Goal: Information Seeking & Learning: Check status

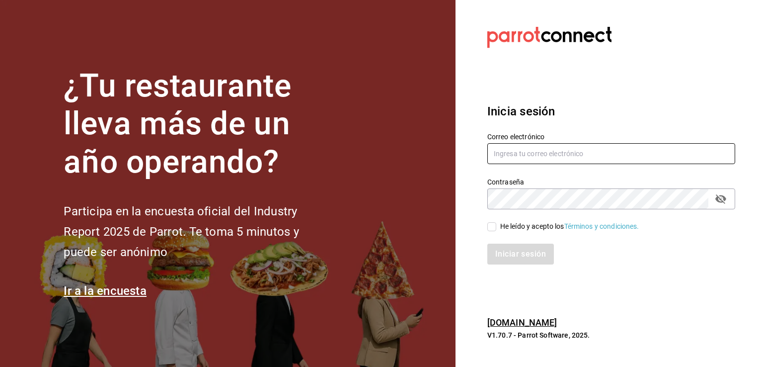
click at [515, 159] on input "text" at bounding box center [611, 153] width 248 height 21
type input "sergio.cardenas@grupocosteno.com"
click at [493, 228] on input "He leído y acepto los Términos y condiciones." at bounding box center [491, 226] width 9 height 9
checkbox input "true"
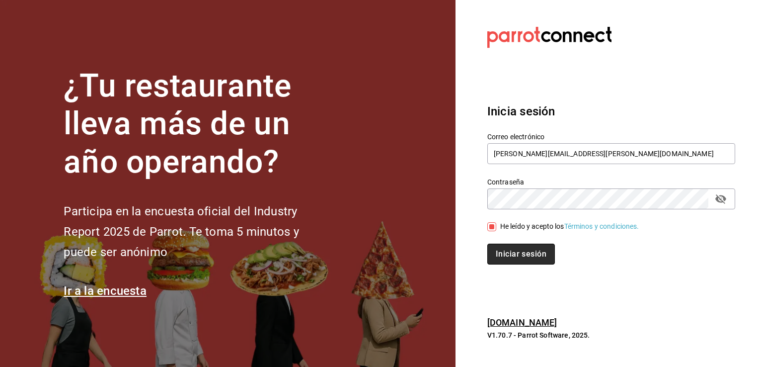
click at [522, 251] on button "Iniciar sesión" at bounding box center [521, 253] width 68 height 21
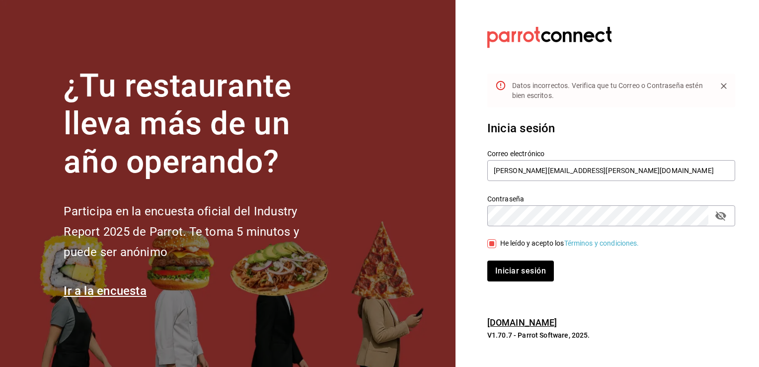
click at [721, 218] on icon "passwordField" at bounding box center [720, 215] width 11 height 9
click at [523, 274] on button "Iniciar sesión" at bounding box center [521, 270] width 68 height 21
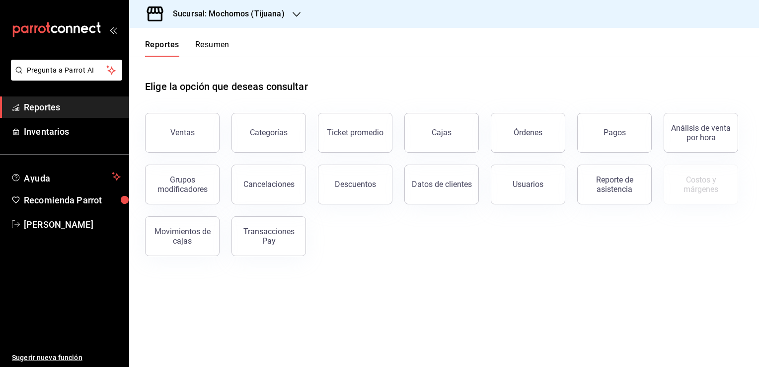
click at [194, 143] on button "Ventas" at bounding box center [182, 133] width 75 height 40
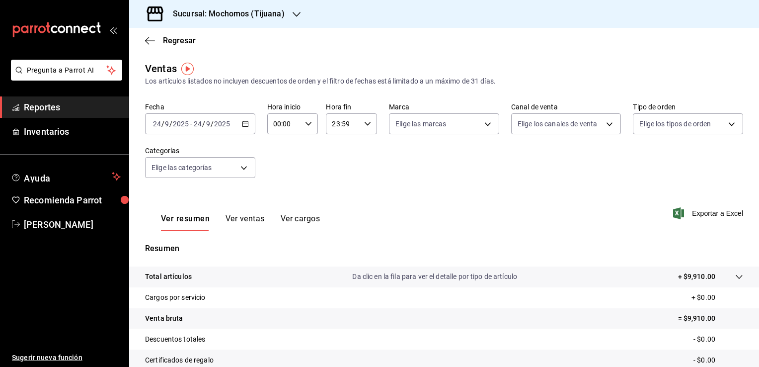
click at [245, 126] on icon "button" at bounding box center [245, 123] width 7 height 7
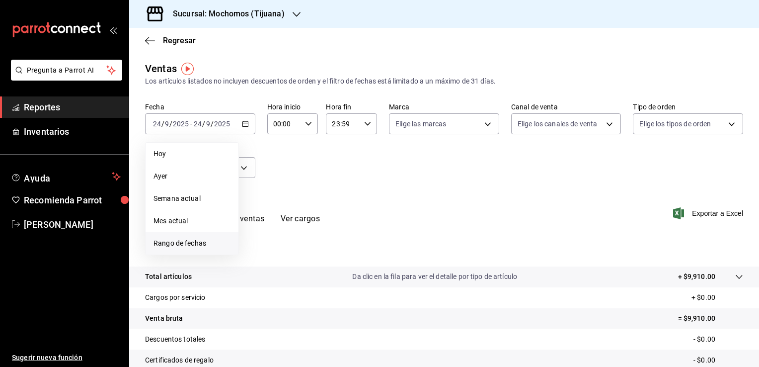
click at [198, 240] on span "Rango de fechas" at bounding box center [191, 243] width 77 height 10
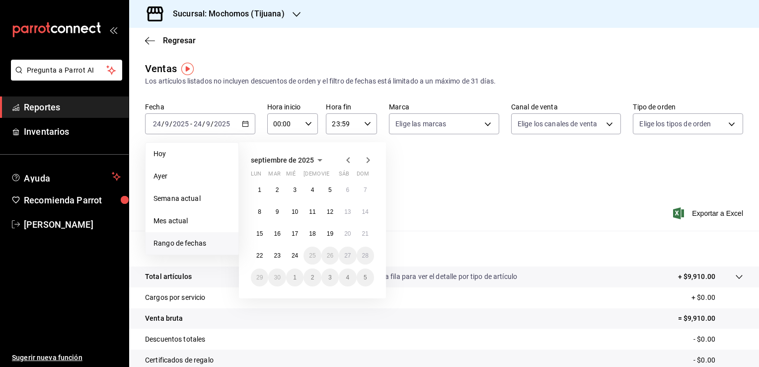
click at [350, 164] on icon "button" at bounding box center [348, 160] width 12 height 12
click at [365, 196] on button "1" at bounding box center [365, 190] width 17 height 18
click at [277, 302] on button "1" at bounding box center [276, 299] width 17 height 18
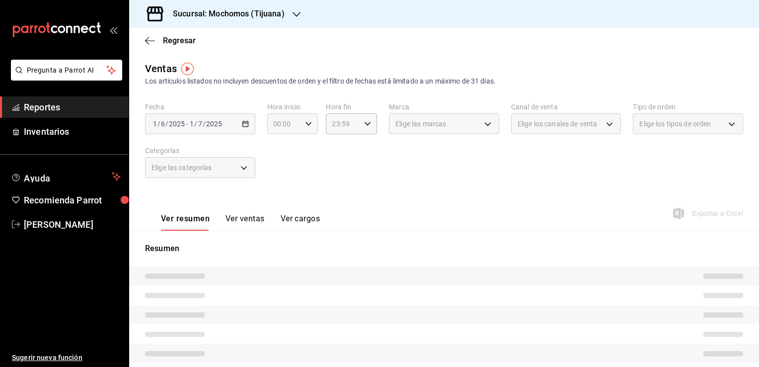
click at [307, 127] on div "00:00 Hora inicio" at bounding box center [292, 123] width 51 height 21
click at [322, 100] on div at bounding box center [379, 183] width 759 height 367
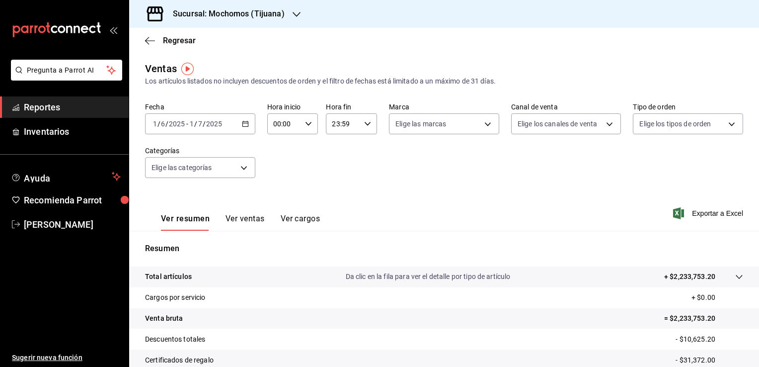
click at [310, 130] on div "00:00 Hora inicio" at bounding box center [292, 123] width 51 height 21
click at [284, 171] on button "05" at bounding box center [278, 169] width 21 height 20
type input "05:00"
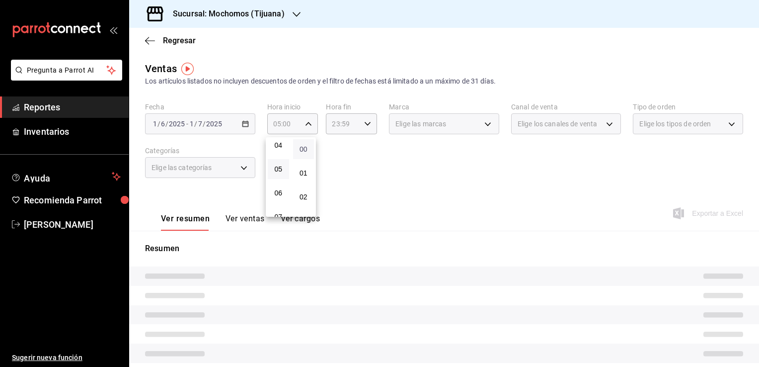
click at [309, 150] on button "00" at bounding box center [303, 149] width 21 height 20
click at [372, 122] on div at bounding box center [379, 183] width 759 height 367
click at [364, 123] on icon "button" at bounding box center [367, 123] width 7 height 7
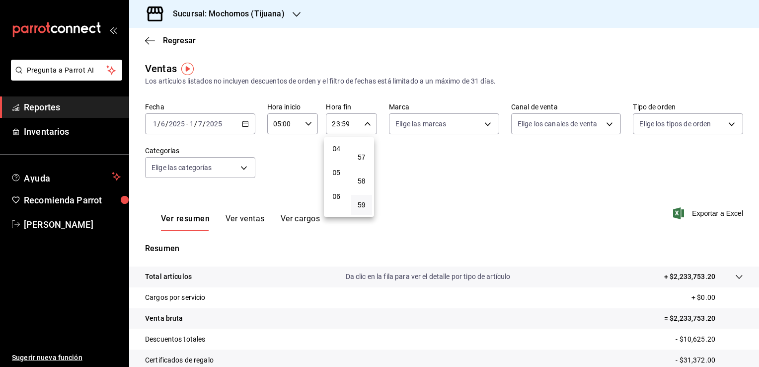
scroll to position [99, 0]
click at [340, 149] on span "04" at bounding box center [336, 145] width 9 height 8
type input "04:59"
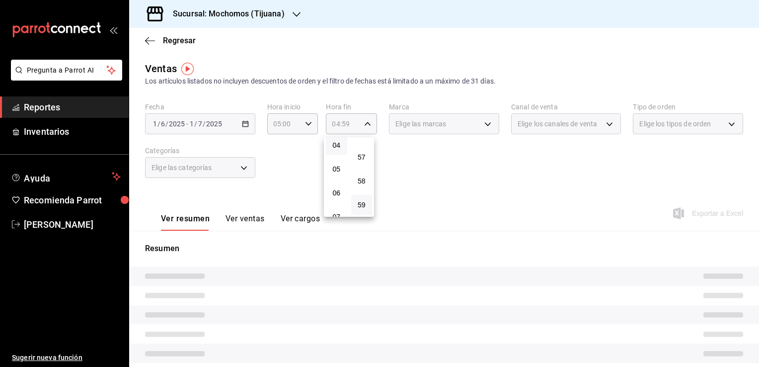
click at [428, 164] on div at bounding box center [379, 183] width 759 height 367
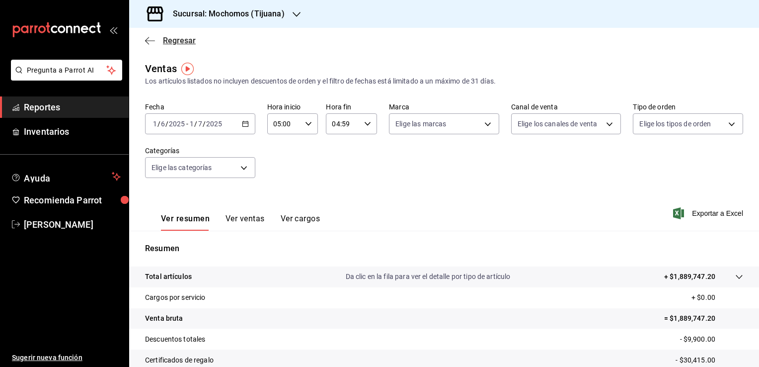
click at [156, 44] on span "Regresar" at bounding box center [170, 40] width 51 height 9
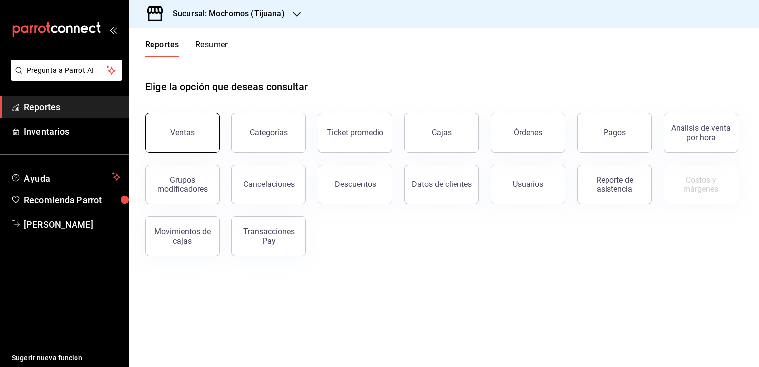
click at [189, 132] on div "Ventas" at bounding box center [182, 132] width 24 height 9
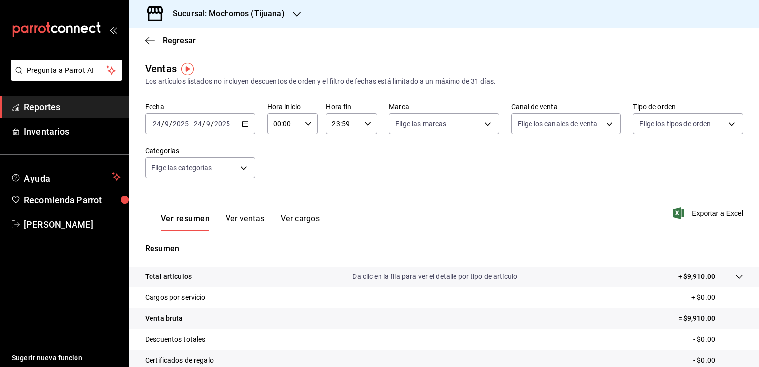
click at [241, 127] on div "2025-09-24 24 / 9 / 2025 - 2025-09-24 24 / 9 / 2025" at bounding box center [200, 123] width 110 height 21
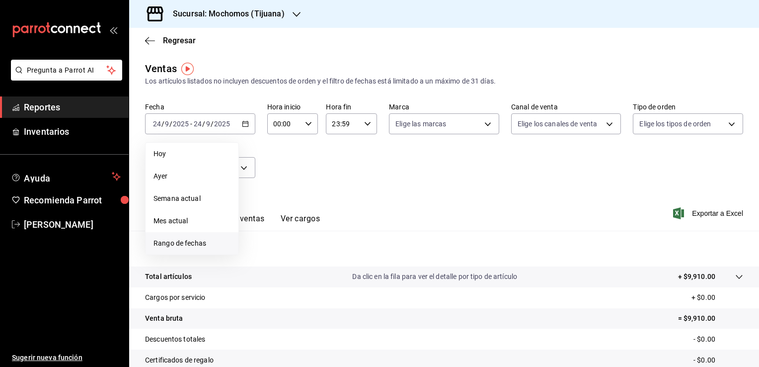
click at [193, 239] on span "Rango de fechas" at bounding box center [191, 243] width 77 height 10
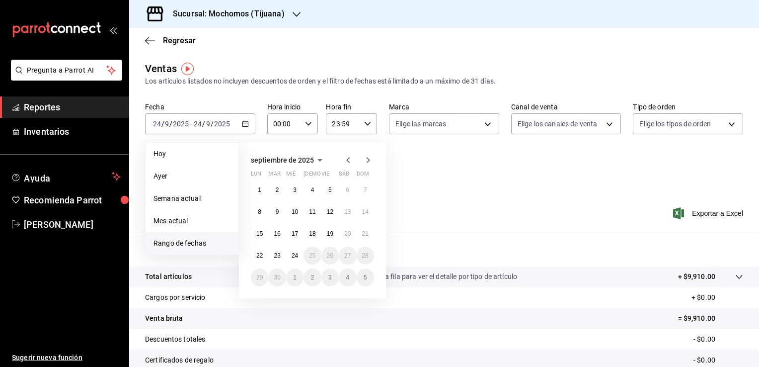
click at [347, 159] on icon "button" at bounding box center [347, 160] width 3 height 6
click at [361, 190] on button "1" at bounding box center [365, 190] width 17 height 18
click at [279, 295] on button "1" at bounding box center [276, 299] width 17 height 18
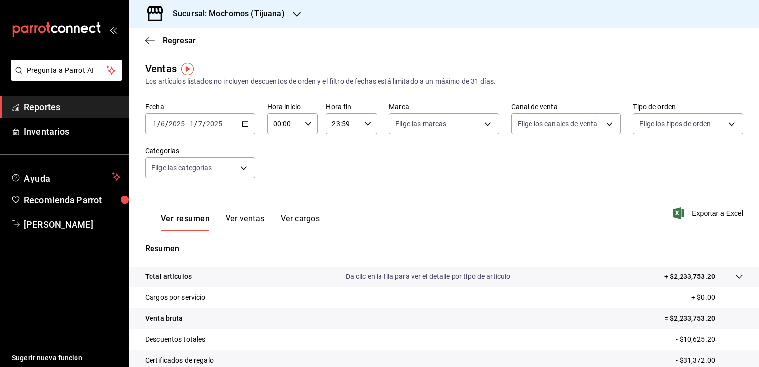
click at [302, 120] on div "00:00 Hora inicio" at bounding box center [292, 123] width 51 height 21
click at [278, 169] on span "05" at bounding box center [278, 169] width 9 height 8
type input "05:00"
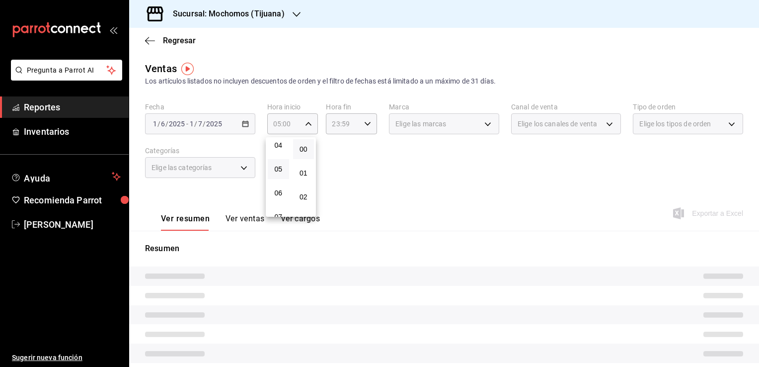
click at [359, 133] on div at bounding box center [379, 183] width 759 height 367
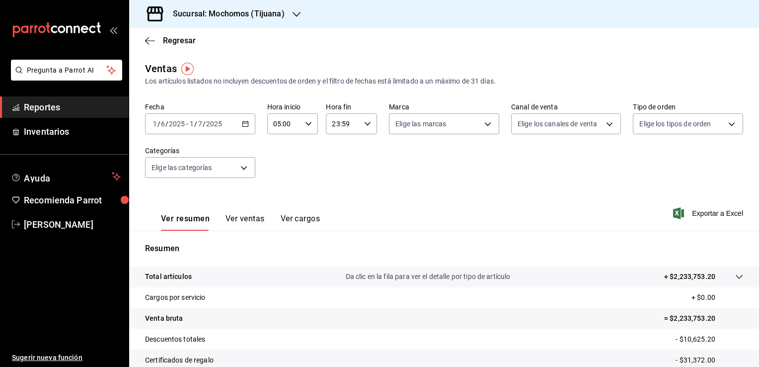
click at [364, 124] on icon "button" at bounding box center [367, 123] width 7 height 7
click at [339, 144] on span "04" at bounding box center [336, 140] width 9 height 8
type input "04:59"
click at [419, 164] on div at bounding box center [379, 183] width 759 height 367
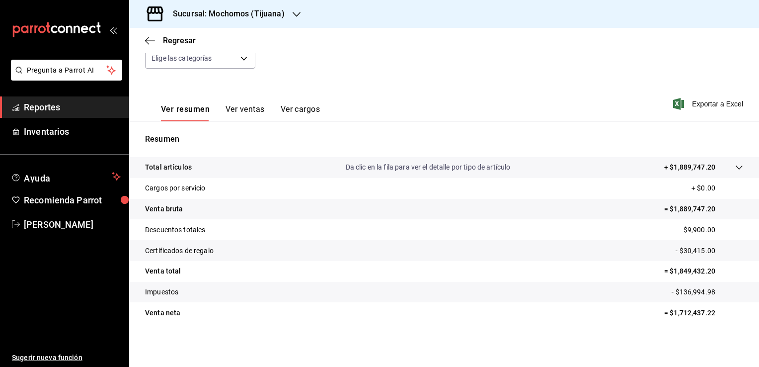
scroll to position [60, 0]
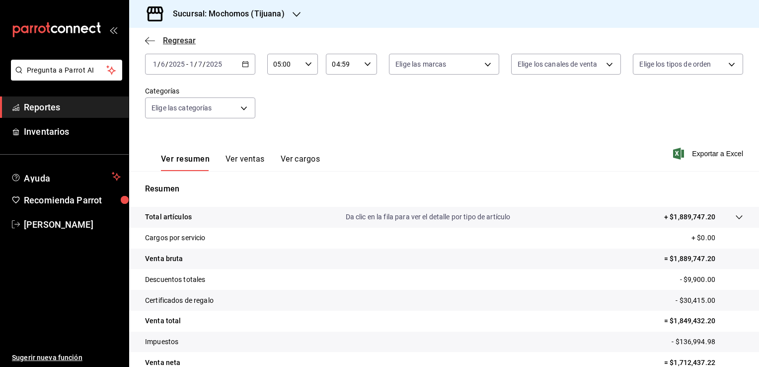
click at [149, 43] on icon "button" at bounding box center [150, 40] width 10 height 9
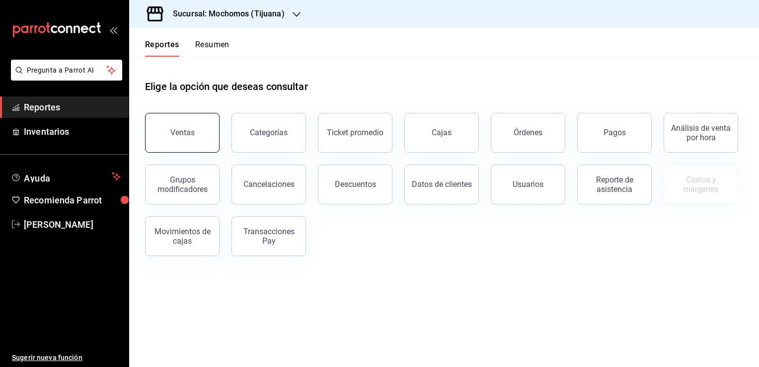
click at [180, 121] on button "Ventas" at bounding box center [182, 133] width 75 height 40
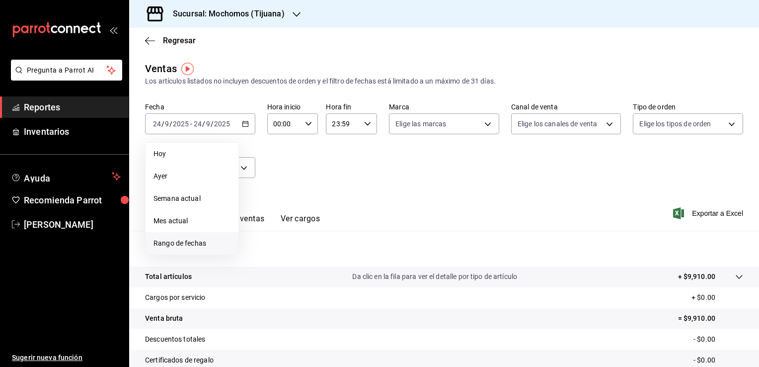
click at [205, 243] on span "Rango de fechas" at bounding box center [191, 243] width 77 height 10
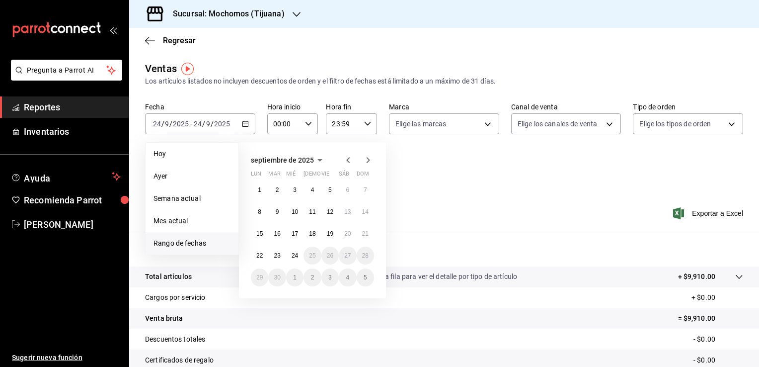
click at [344, 159] on icon "button" at bounding box center [348, 160] width 12 height 12
click at [345, 159] on icon "button" at bounding box center [348, 160] width 12 height 12
click at [346, 160] on icon "button" at bounding box center [348, 160] width 12 height 12
click at [360, 193] on button "1" at bounding box center [365, 190] width 17 height 18
click at [278, 296] on abbr "1" at bounding box center [277, 299] width 3 height 7
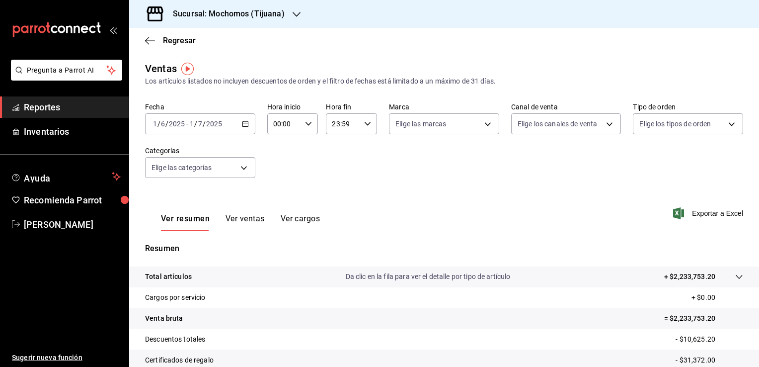
click at [307, 128] on div "00:00 Hora inicio" at bounding box center [292, 123] width 51 height 21
click at [276, 169] on span "05" at bounding box center [278, 169] width 9 height 8
type input "05:00"
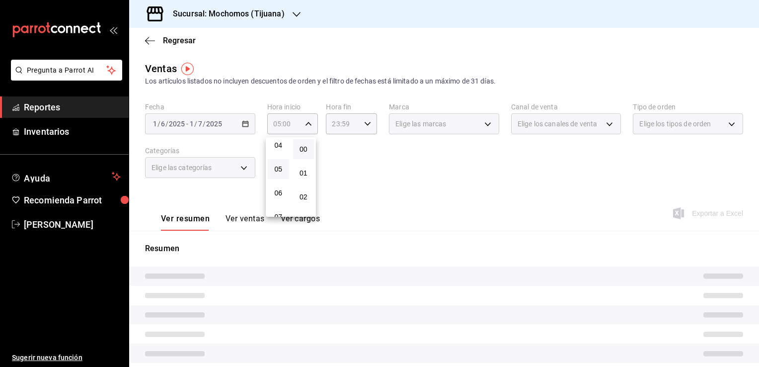
click at [309, 149] on button "00" at bounding box center [303, 149] width 21 height 20
click at [357, 124] on div at bounding box center [379, 183] width 759 height 367
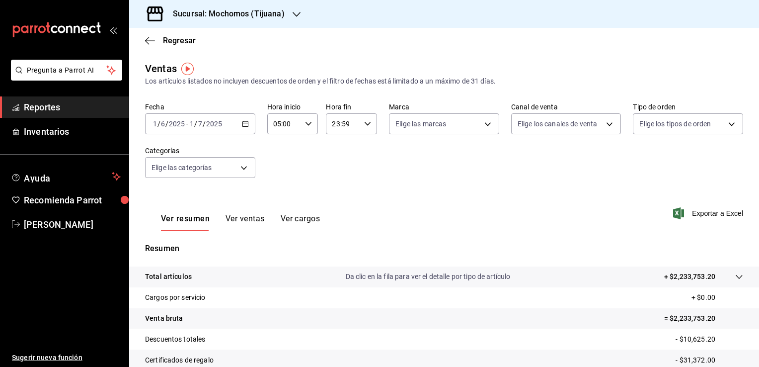
click at [364, 124] on icon "button" at bounding box center [367, 123] width 7 height 7
click at [338, 166] on button "05" at bounding box center [336, 169] width 21 height 20
click at [362, 149] on span "00" at bounding box center [361, 149] width 9 height 8
type input "05:00"
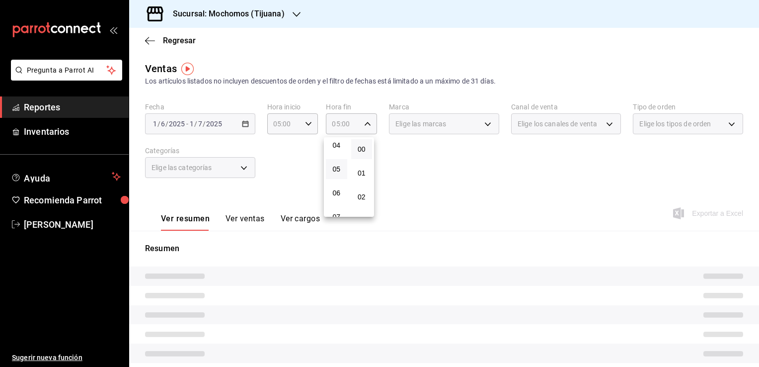
click at [409, 159] on div at bounding box center [379, 183] width 759 height 367
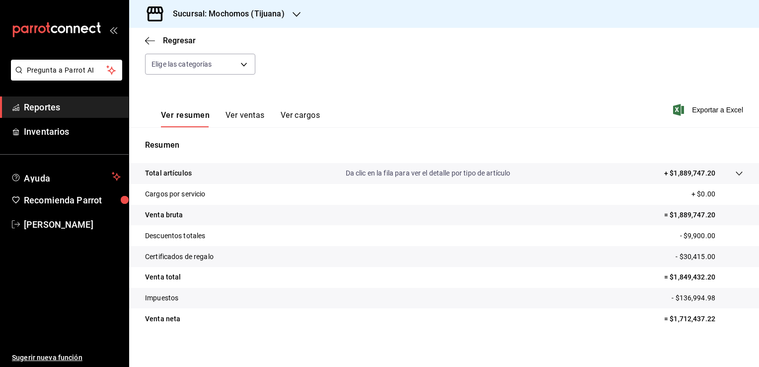
scroll to position [109, 0]
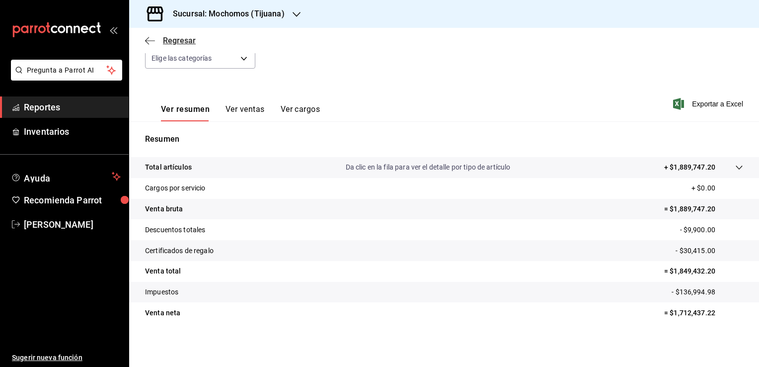
click at [149, 37] on icon "button" at bounding box center [150, 40] width 10 height 9
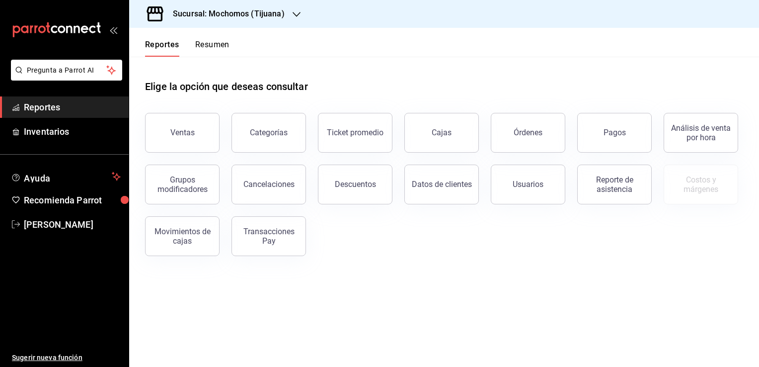
click at [152, 15] on icon at bounding box center [155, 14] width 20 height 20
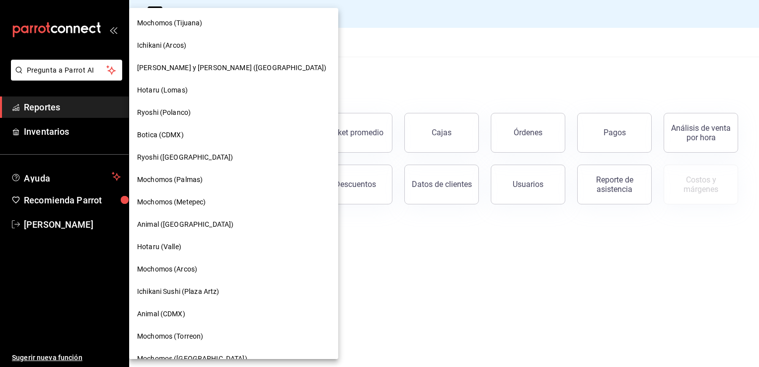
click at [655, 43] on div at bounding box center [379, 183] width 759 height 367
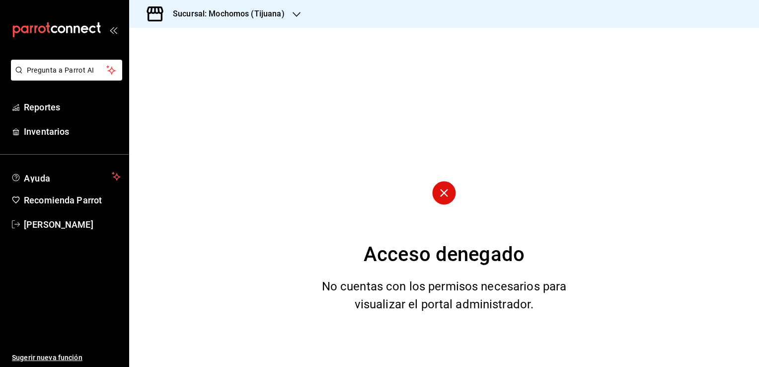
click at [338, 105] on div "Acceso denegado No cuentas con los permisos necesarios para visualizar el porta…" at bounding box center [444, 197] width 630 height 339
click at [77, 71] on span "Pregunta a Parrot AI" at bounding box center [66, 70] width 79 height 10
click at [53, 108] on span "Reportes" at bounding box center [72, 106] width 97 height 13
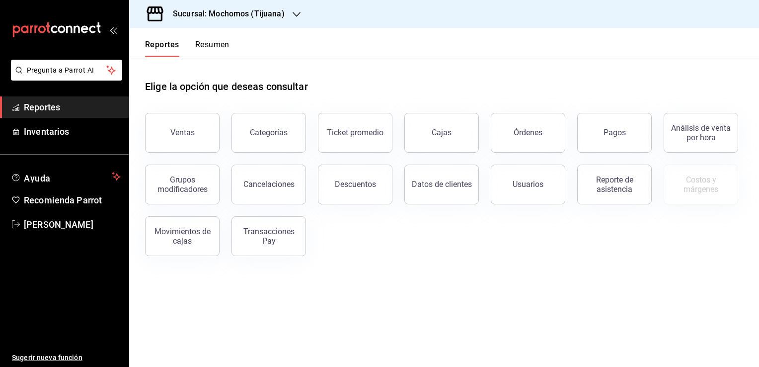
click at [296, 16] on icon "button" at bounding box center [297, 14] width 8 height 5
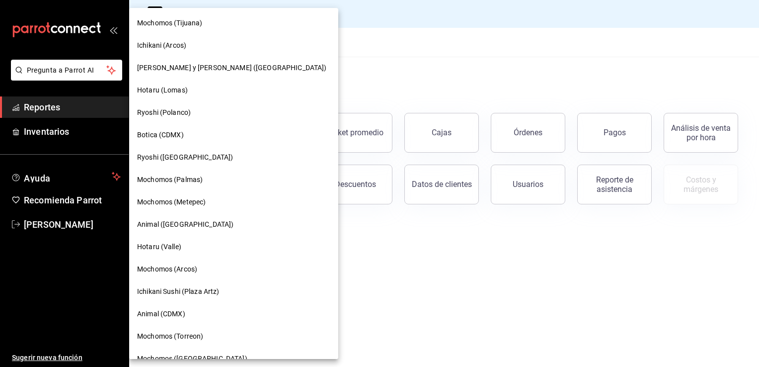
click at [161, 45] on span "Ichikani (Arcos)" at bounding box center [161, 45] width 49 height 10
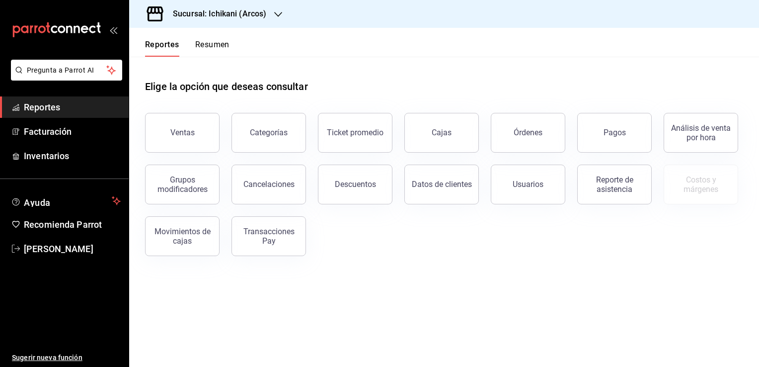
click at [261, 15] on h3 "Sucursal: Ichikani (Arcos)" at bounding box center [215, 14] width 101 height 12
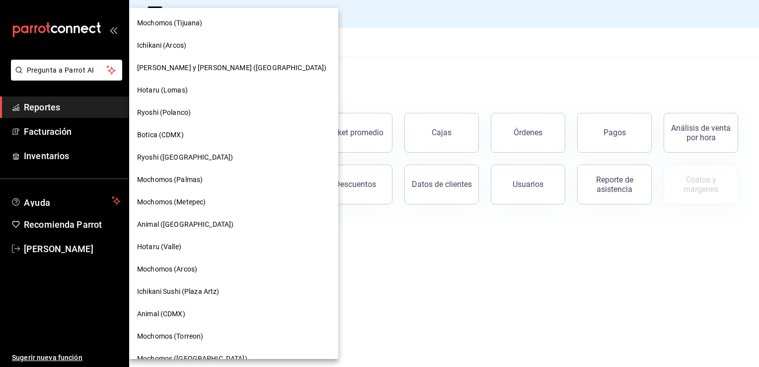
click at [191, 23] on span "Mochomos (Tijuana)" at bounding box center [169, 23] width 65 height 10
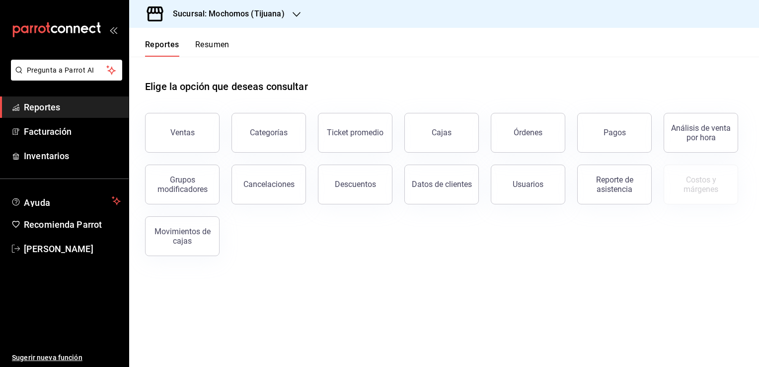
click at [199, 139] on button "Ventas" at bounding box center [182, 133] width 75 height 40
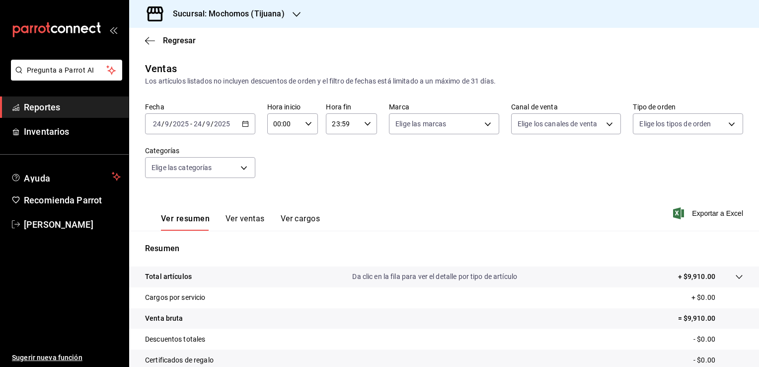
click at [245, 125] on icon "button" at bounding box center [245, 123] width 7 height 7
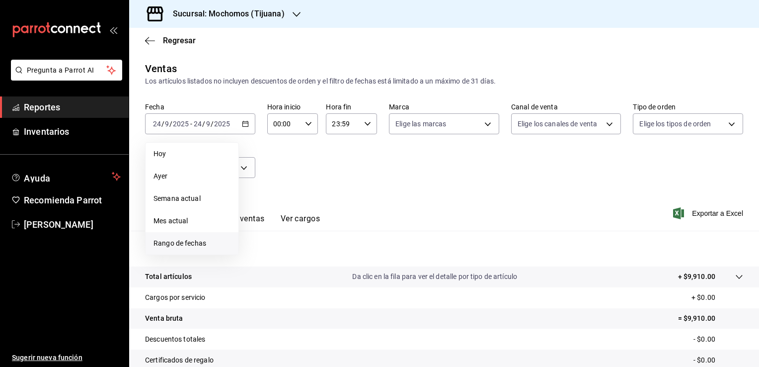
click at [195, 245] on span "Rango de fechas" at bounding box center [191, 243] width 77 height 10
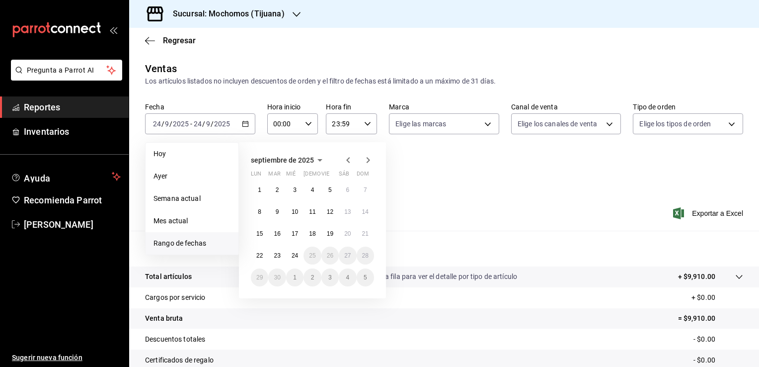
click at [344, 160] on icon "button" at bounding box center [348, 160] width 12 height 12
click at [344, 161] on icon "button" at bounding box center [348, 160] width 12 height 12
click at [344, 162] on icon "button" at bounding box center [348, 160] width 12 height 12
click at [361, 192] on button "1" at bounding box center [365, 190] width 17 height 18
click at [284, 297] on button "1" at bounding box center [276, 299] width 17 height 18
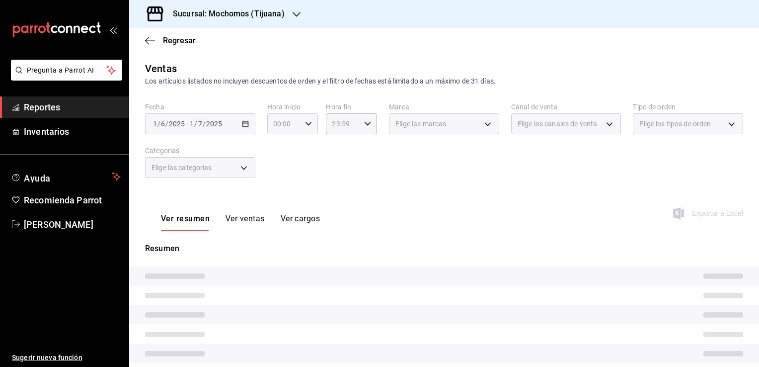
click at [308, 128] on div "00:00 Hora inicio" at bounding box center [292, 123] width 51 height 21
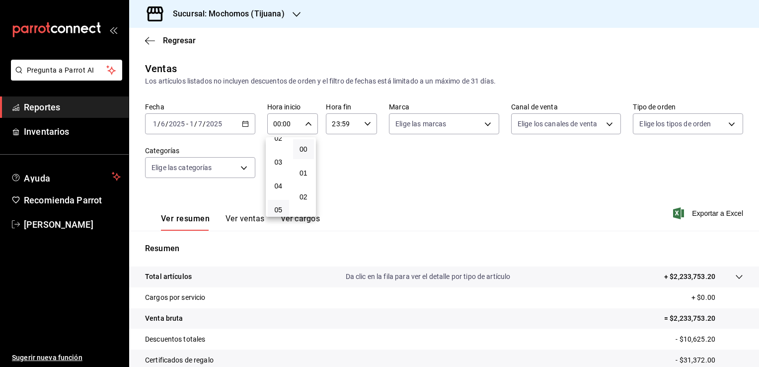
scroll to position [99, 0]
click at [274, 172] on span "05" at bounding box center [278, 169] width 9 height 8
type input "05:00"
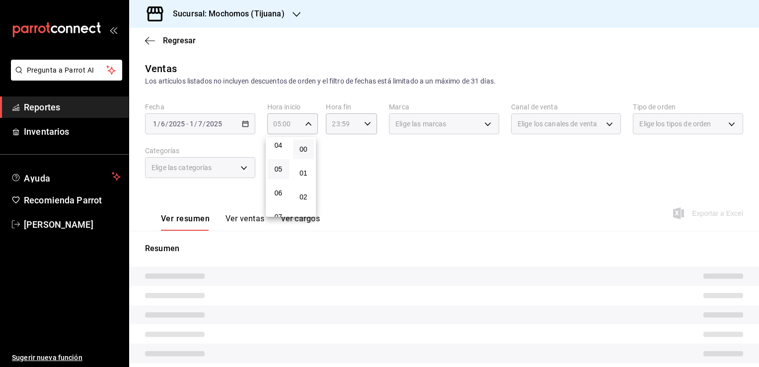
click at [308, 147] on button "00" at bounding box center [303, 149] width 21 height 20
click at [327, 149] on div at bounding box center [379, 183] width 759 height 367
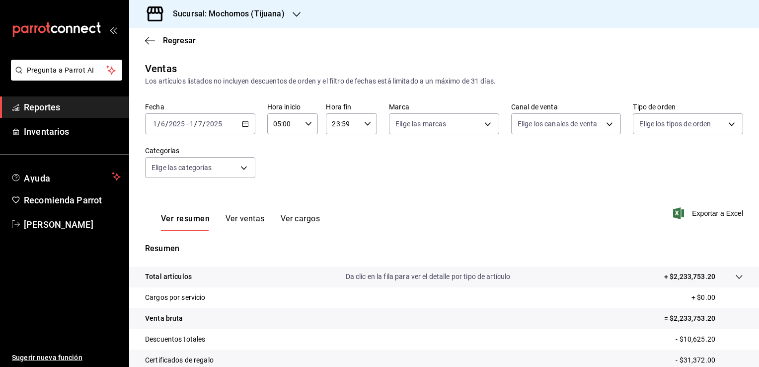
click at [364, 128] on div "23:59 Hora fin" at bounding box center [351, 123] width 51 height 21
click at [338, 167] on span "05" at bounding box center [336, 163] width 9 height 8
click at [363, 146] on span "00" at bounding box center [361, 149] width 9 height 8
type input "05:00"
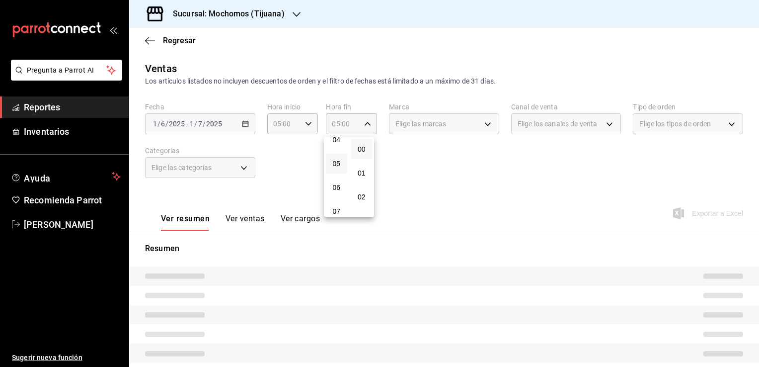
click at [445, 179] on div at bounding box center [379, 183] width 759 height 367
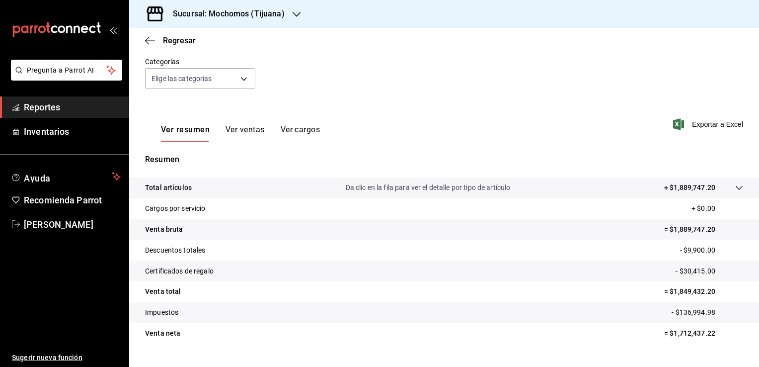
scroll to position [109, 0]
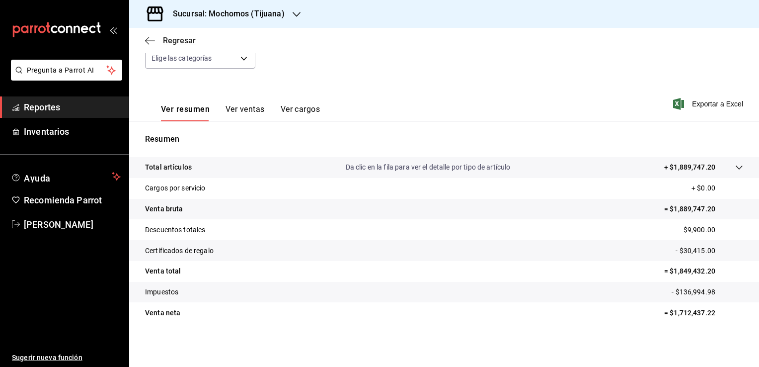
click at [160, 39] on span "Regresar" at bounding box center [170, 40] width 51 height 9
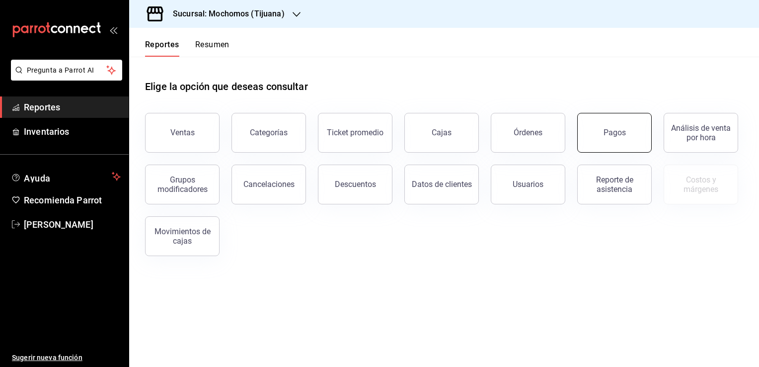
click at [597, 122] on button "Pagos" at bounding box center [614, 133] width 75 height 40
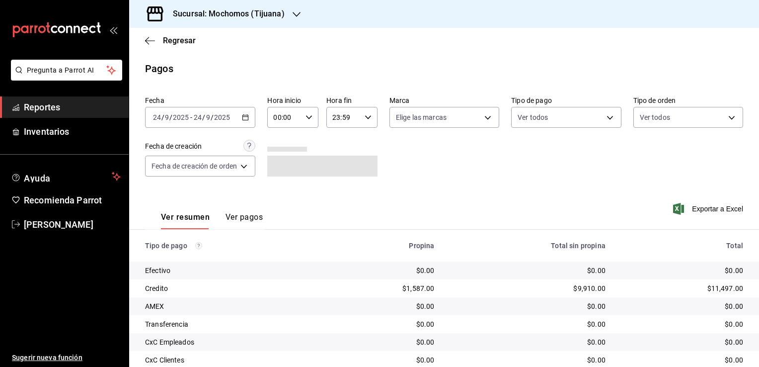
click at [244, 120] on icon "button" at bounding box center [245, 117] width 7 height 7
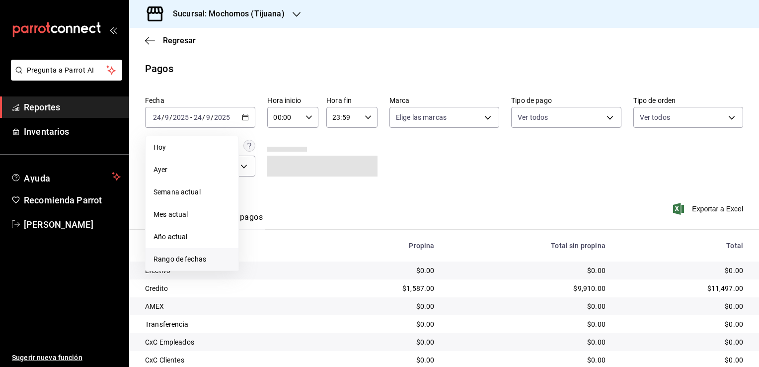
click at [186, 254] on span "Rango de fechas" at bounding box center [191, 259] width 77 height 10
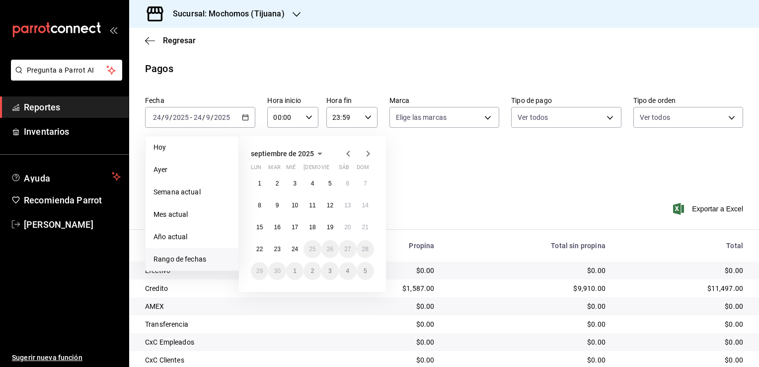
click at [351, 154] on icon "button" at bounding box center [348, 154] width 12 height 12
click at [352, 155] on icon "button" at bounding box center [348, 154] width 12 height 12
click at [367, 184] on abbr "1" at bounding box center [365, 183] width 3 height 7
click at [284, 291] on button "1" at bounding box center [276, 293] width 17 height 18
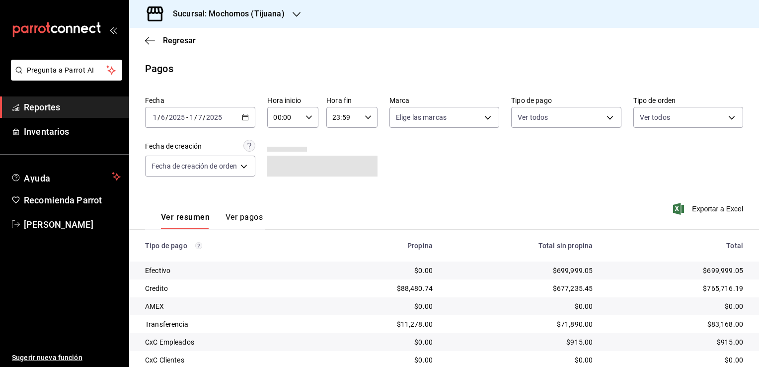
click at [310, 111] on div "00:00 Hora inicio" at bounding box center [292, 117] width 51 height 21
click at [282, 163] on span "05" at bounding box center [280, 162] width 9 height 8
type input "05:00"
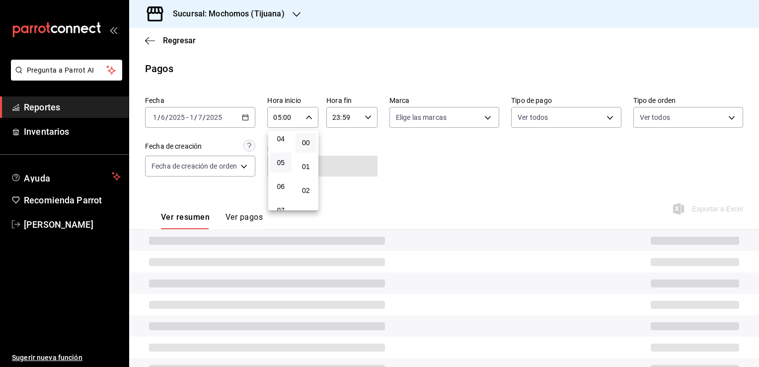
click at [364, 118] on div at bounding box center [379, 183] width 759 height 367
click at [366, 118] on icon "button" at bounding box center [368, 117] width 7 height 7
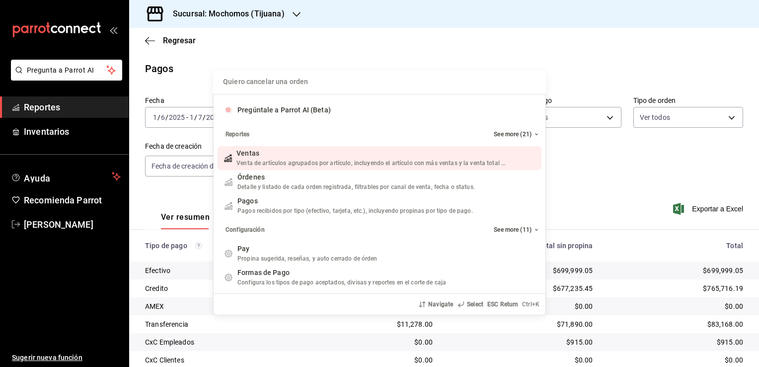
click at [548, 142] on div "Quiero cancelar una orden Pregúntale a Parrot AI (Beta) Reportes See more (21) …" at bounding box center [379, 183] width 759 height 367
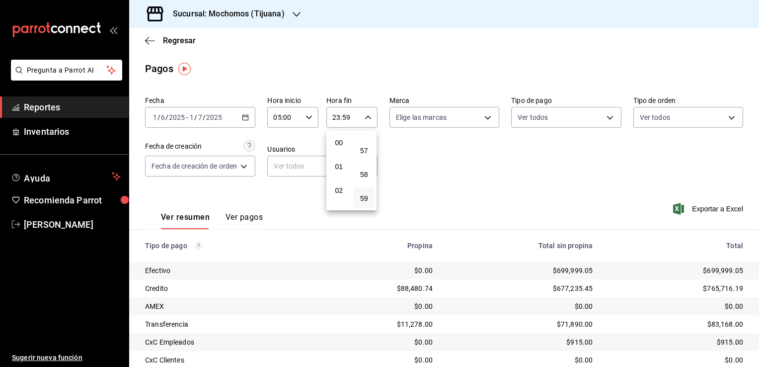
click at [471, 183] on div at bounding box center [379, 183] width 759 height 367
click at [365, 120] on icon "button" at bounding box center [368, 117] width 7 height 7
click at [336, 186] on span "04" at bounding box center [338, 183] width 9 height 8
type input "04:59"
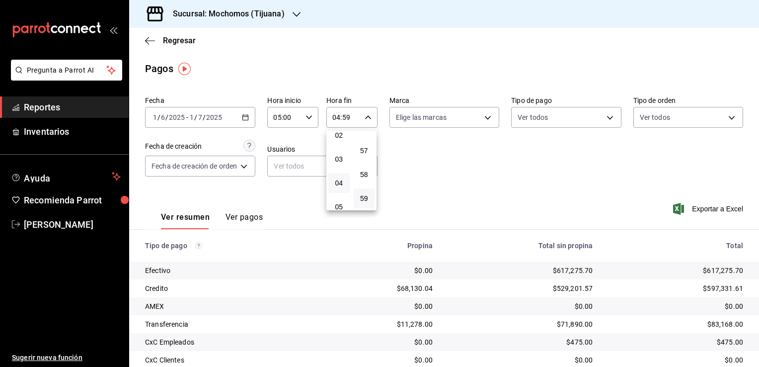
click at [431, 182] on div at bounding box center [379, 183] width 759 height 367
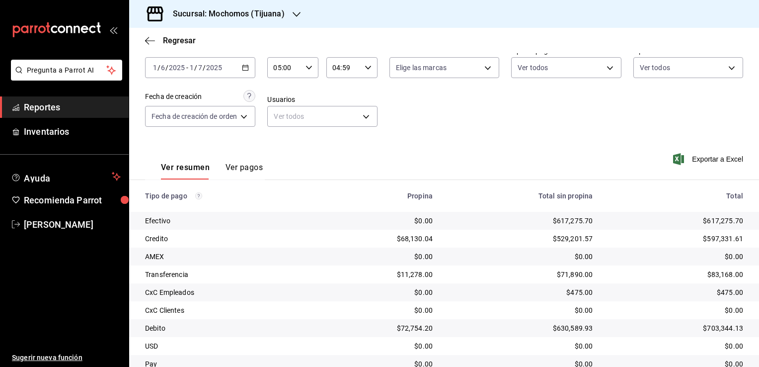
scroll to position [89, 0]
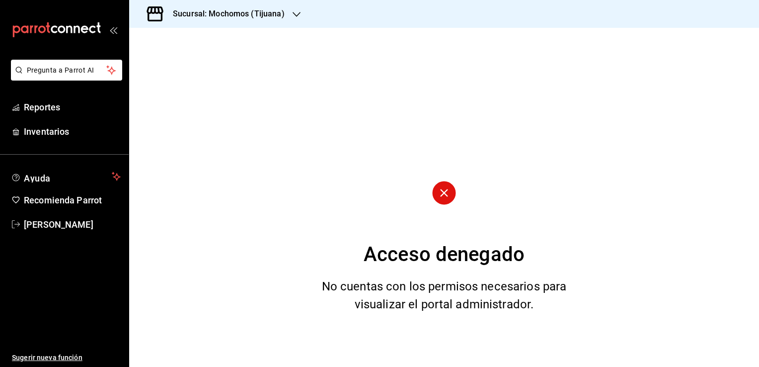
click at [450, 196] on circle at bounding box center [443, 192] width 23 height 23
click at [449, 194] on circle at bounding box center [443, 192] width 23 height 23
click at [446, 194] on icon at bounding box center [444, 193] width 8 height 8
click at [30, 104] on span "Reportes" at bounding box center [72, 106] width 97 height 13
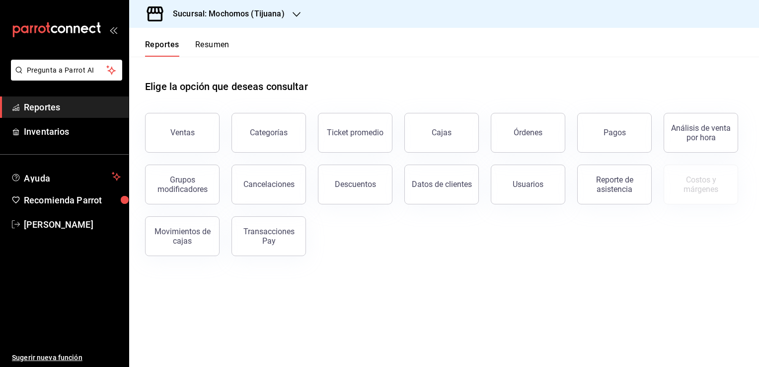
click at [48, 114] on link "Reportes" at bounding box center [64, 106] width 129 height 21
click at [208, 42] on button "Resumen" at bounding box center [212, 48] width 34 height 17
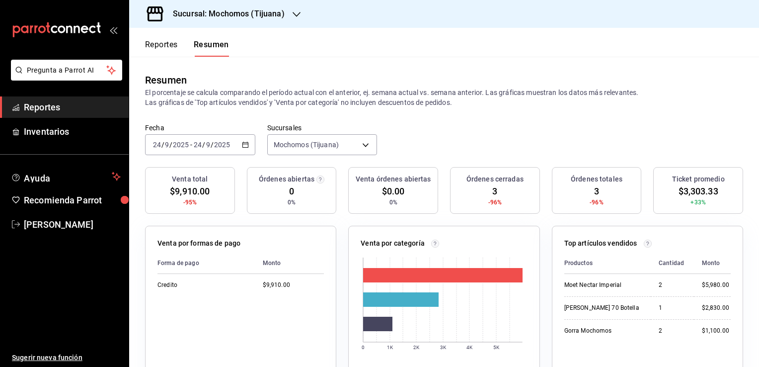
click at [146, 45] on button "Reportes" at bounding box center [161, 48] width 33 height 17
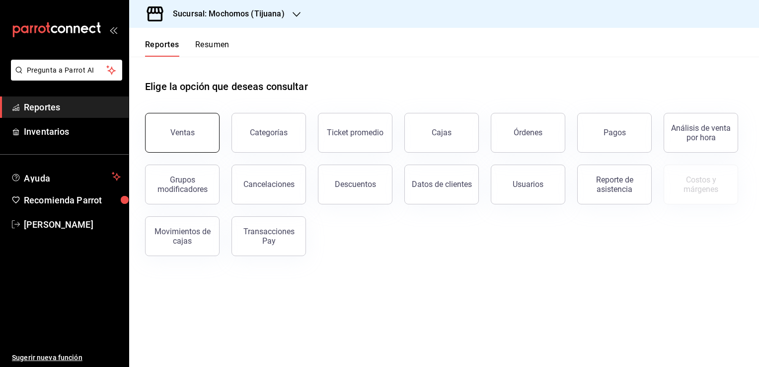
click at [180, 121] on button "Ventas" at bounding box center [182, 133] width 75 height 40
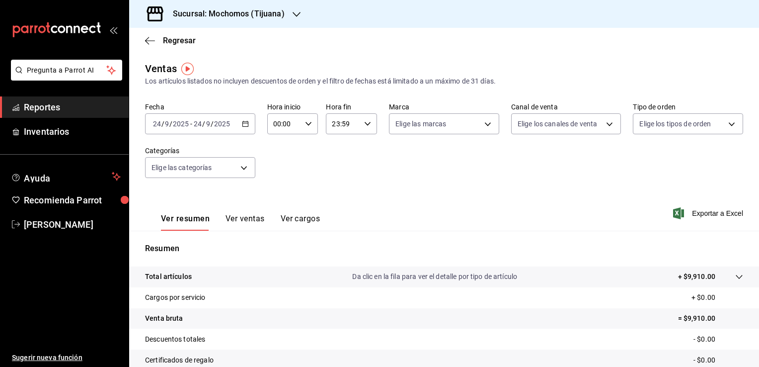
click at [246, 126] on \(Stroke\) "button" at bounding box center [245, 123] width 6 height 5
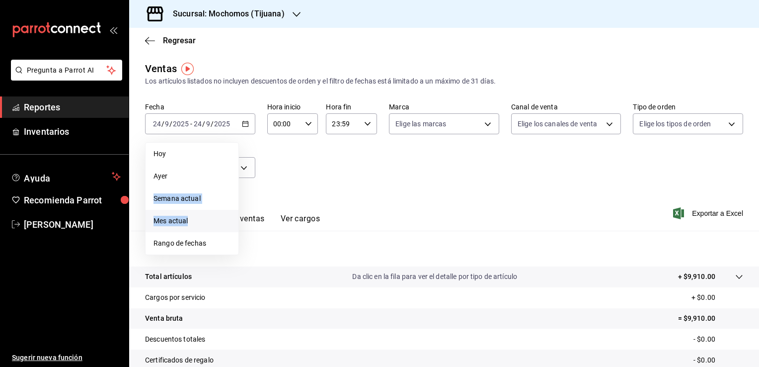
click at [204, 215] on ul "[DATE] [DATE] Semana actual Mes actual Rango de fechas" at bounding box center [192, 198] width 94 height 113
drag, startPoint x: 204, startPoint y: 215, endPoint x: 196, endPoint y: 220, distance: 9.4
click at [196, 220] on span "Mes actual" at bounding box center [191, 221] width 77 height 10
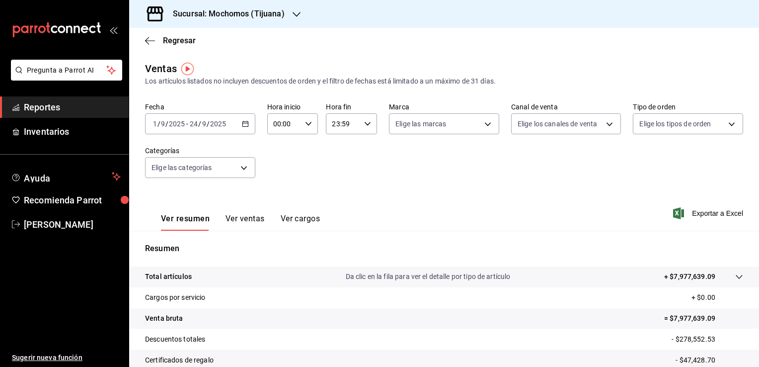
click at [248, 126] on div "[DATE] [DATE] - [DATE] [DATE]" at bounding box center [200, 123] width 110 height 21
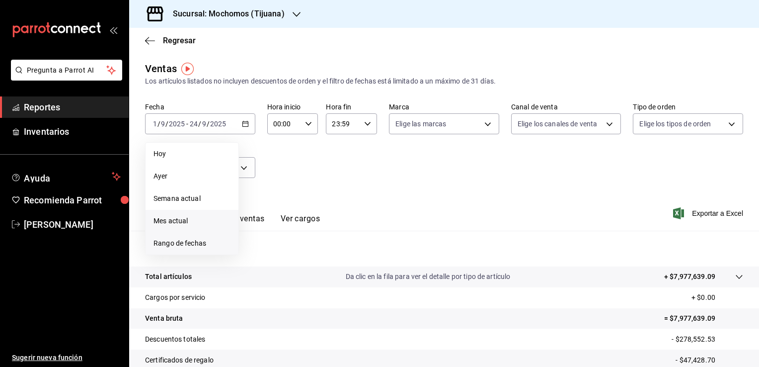
click at [174, 239] on span "Rango de fechas" at bounding box center [191, 243] width 77 height 10
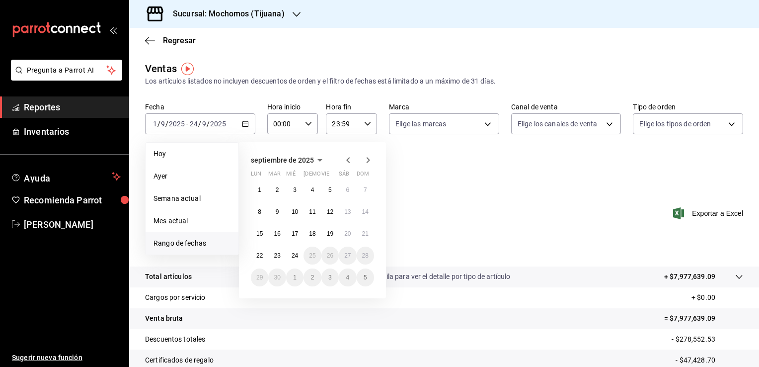
click at [347, 160] on icon "button" at bounding box center [347, 160] width 3 height 6
click at [344, 160] on icon "button" at bounding box center [348, 160] width 12 height 12
click at [365, 188] on abbr "1" at bounding box center [365, 189] width 3 height 7
click at [277, 298] on abbr "1" at bounding box center [277, 299] width 3 height 7
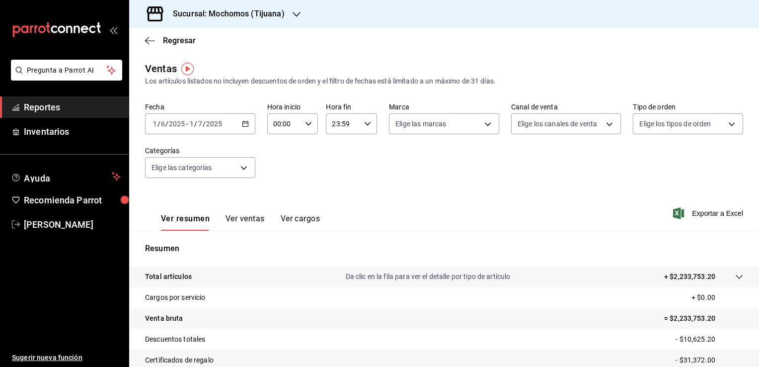
click at [308, 129] on div "00:00 Hora inicio" at bounding box center [292, 123] width 51 height 21
click at [283, 172] on button "05" at bounding box center [278, 169] width 21 height 20
type input "05:00"
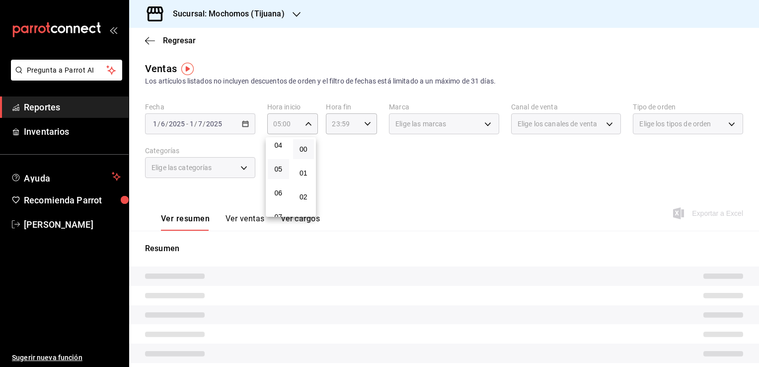
click at [357, 151] on div at bounding box center [379, 183] width 759 height 367
click at [366, 133] on div "23:59 Hora fin" at bounding box center [351, 123] width 51 height 21
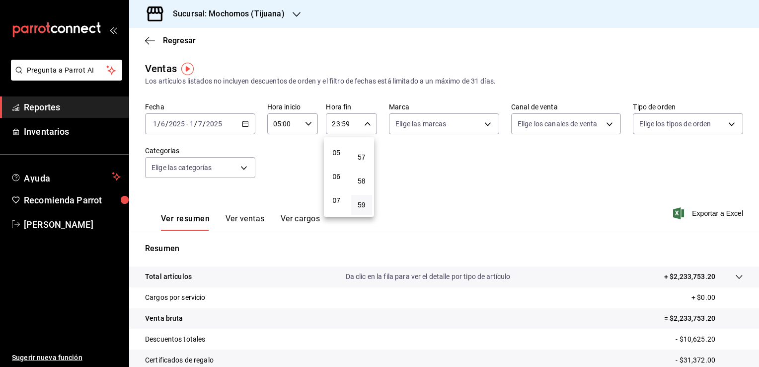
scroll to position [105, 0]
click at [336, 144] on span "04" at bounding box center [336, 140] width 9 height 8
type input "04:59"
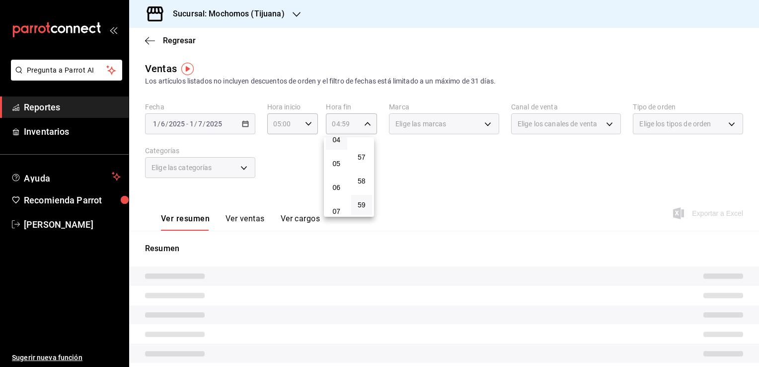
click at [421, 172] on div at bounding box center [379, 183] width 759 height 367
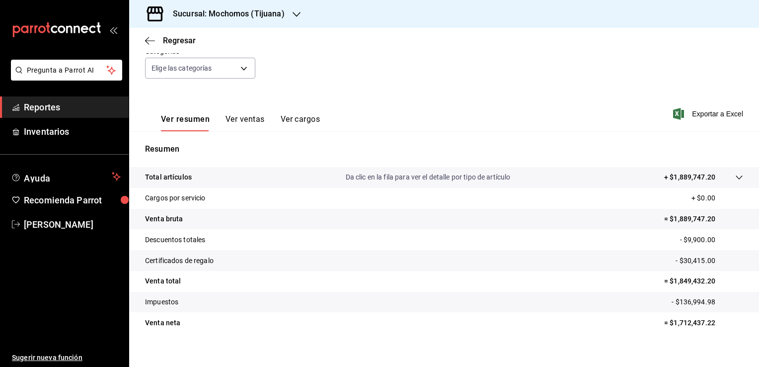
scroll to position [109, 0]
